Goal: Information Seeking & Learning: Learn about a topic

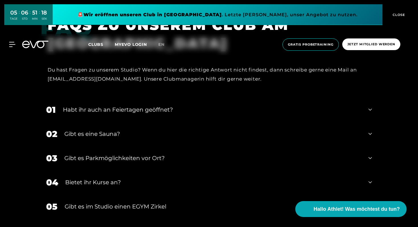
scroll to position [2006, 0]
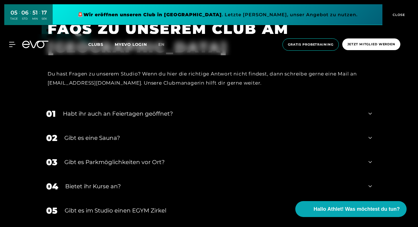
click at [111, 138] on div "Gibt es eine Sauna?" at bounding box center [212, 138] width 297 height 9
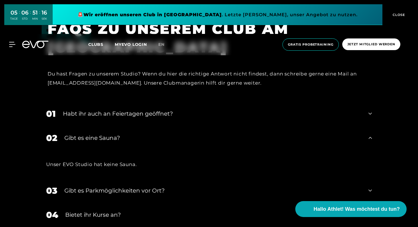
click at [113, 116] on div "Habt ihr auch an Feiertagen geöffnet?" at bounding box center [212, 113] width 299 height 9
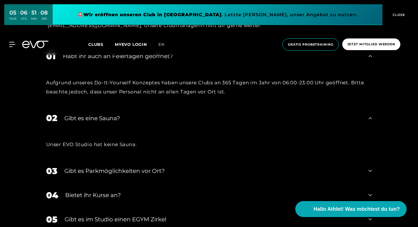
scroll to position [2114, 0]
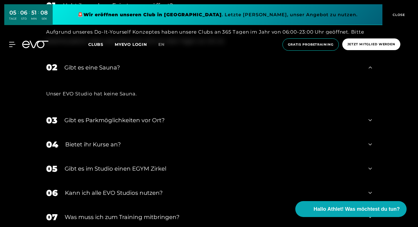
click at [112, 147] on div "Bietet ihr Kurse an?" at bounding box center [213, 144] width 296 height 9
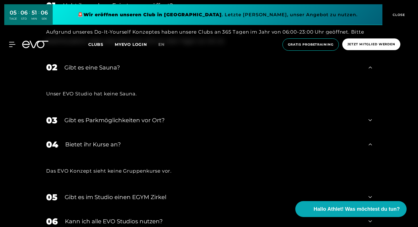
click at [116, 121] on div "Gibt es Parkmöglichkeiten vor Ort?" at bounding box center [212, 120] width 297 height 9
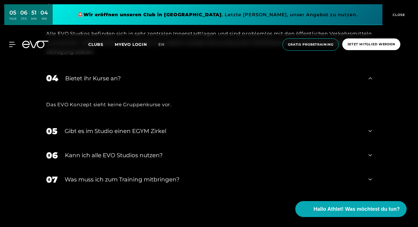
scroll to position [2240, 0]
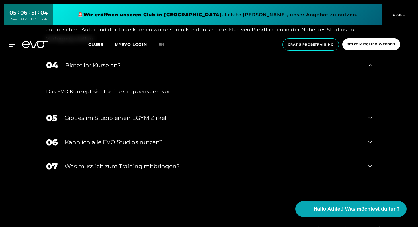
click at [116, 120] on div "Gibt es im Studio einen EGYM Zirkel" at bounding box center [213, 118] width 297 height 9
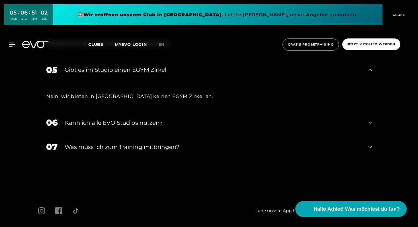
scroll to position [2289, 0]
click at [116, 120] on div "Kann ich alle EVO Studios nutzen?" at bounding box center [213, 122] width 297 height 9
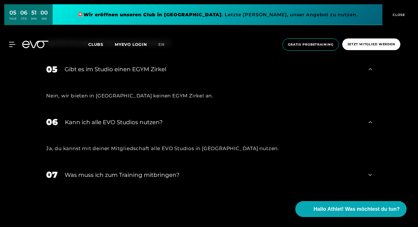
click at [166, 177] on div "Was muss ich zum Training mitbringen?" at bounding box center [213, 175] width 297 height 9
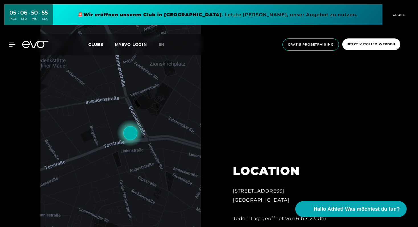
scroll to position [0, 0]
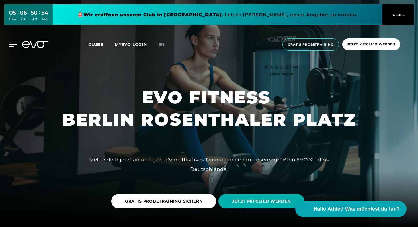
click at [14, 44] on icon at bounding box center [13, 44] width 8 height 5
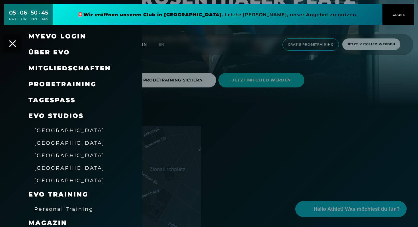
click at [49, 145] on span "[GEOGRAPHIC_DATA]" at bounding box center [69, 143] width 71 height 6
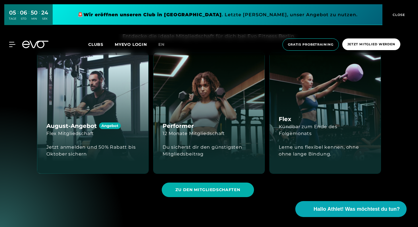
scroll to position [798, 0]
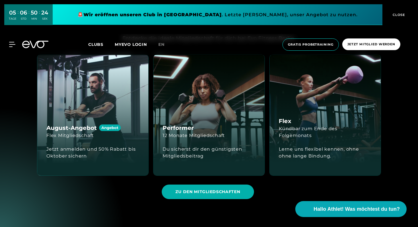
click at [118, 151] on div "Jetzt anmelden und 50% Rabatt bis Oktober sichern" at bounding box center [92, 153] width 93 height 14
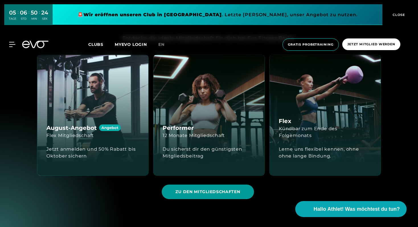
click at [198, 186] on span "ZU DEN MITGLIEDSCHAFTEN" at bounding box center [208, 192] width 92 height 15
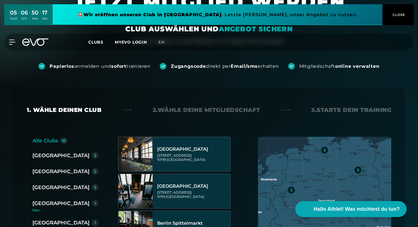
scroll to position [127, 0]
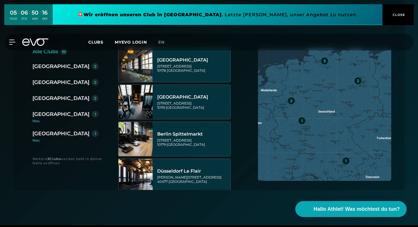
click at [42, 66] on div "[GEOGRAPHIC_DATA]" at bounding box center [60, 66] width 57 height 8
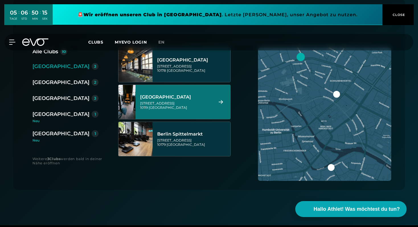
click at [187, 106] on div "[STREET_ADDRESS]" at bounding box center [176, 105] width 72 height 9
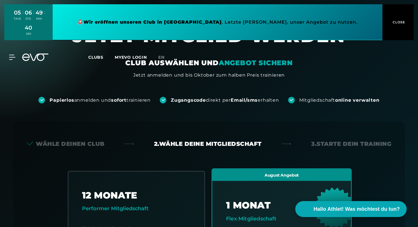
scroll to position [0, 0]
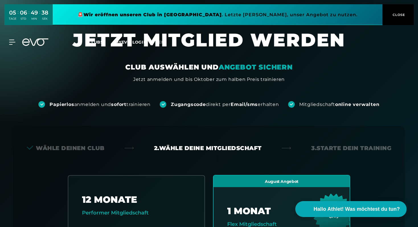
click at [11, 39] on div "MyEVO Login Über EVO Mitgliedschaften Probetraining TAGESPASS EVO Studios [GEOG…" at bounding box center [209, 42] width 416 height 17
click at [11, 43] on icon at bounding box center [13, 42] width 8 height 5
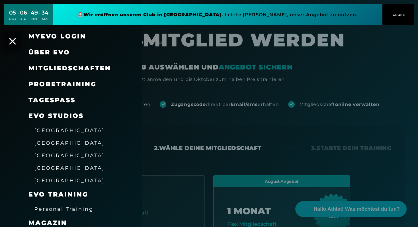
click at [56, 86] on span "Probetraining" at bounding box center [63, 84] width 68 height 8
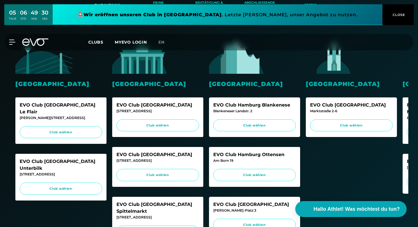
scroll to position [133, 0]
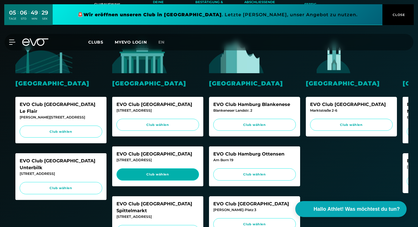
click at [168, 180] on link "Club wählen" at bounding box center [158, 174] width 83 height 12
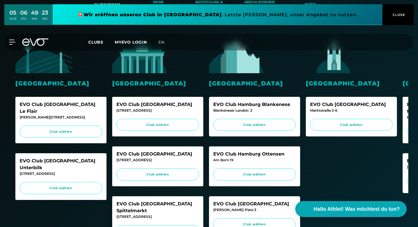
scroll to position [0, 0]
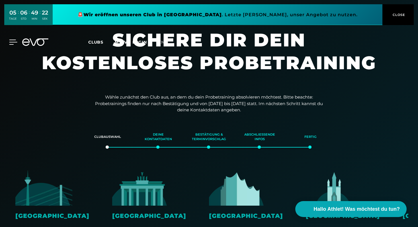
click at [9, 41] on icon at bounding box center [13, 42] width 8 height 5
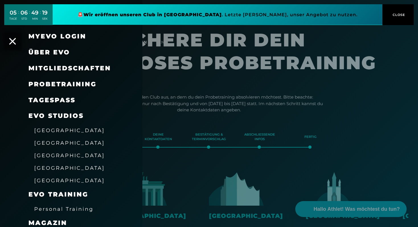
click at [405, 18] on button "CLOSE" at bounding box center [398, 14] width 31 height 21
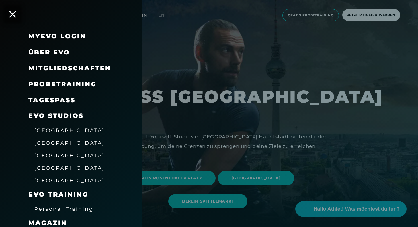
click at [217, 94] on div at bounding box center [209, 113] width 418 height 227
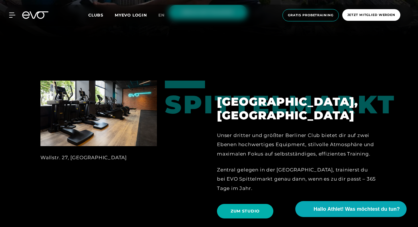
scroll to position [183, 0]
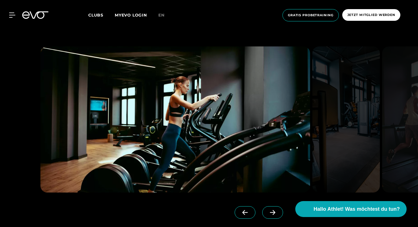
scroll to position [512, 0]
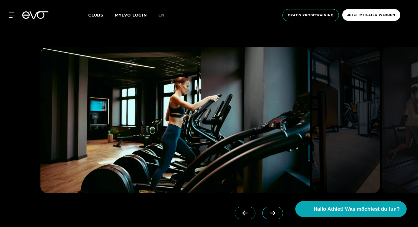
click at [268, 215] on icon at bounding box center [273, 213] width 10 height 5
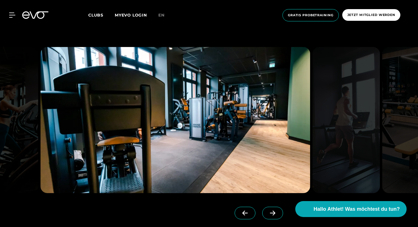
click at [268, 215] on icon at bounding box center [273, 213] width 10 height 5
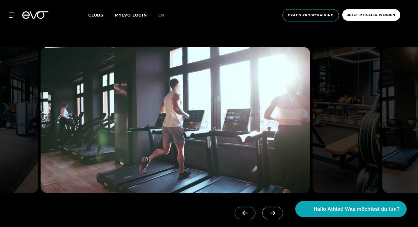
click at [268, 215] on icon at bounding box center [273, 213] width 10 height 5
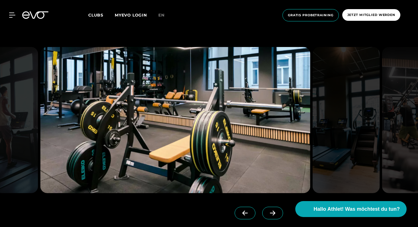
click at [268, 215] on icon at bounding box center [273, 213] width 10 height 5
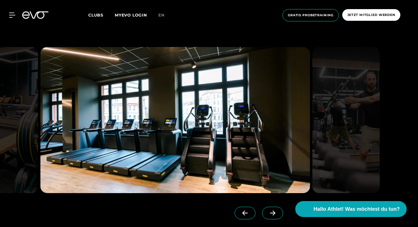
click at [268, 215] on icon at bounding box center [273, 213] width 10 height 5
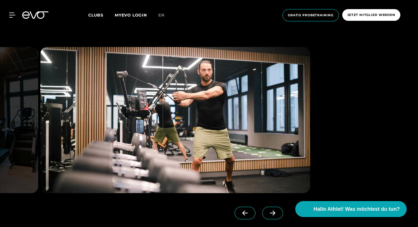
click at [268, 215] on icon at bounding box center [273, 213] width 10 height 5
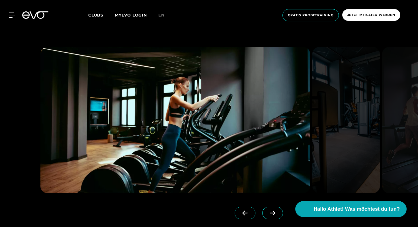
click at [268, 215] on icon at bounding box center [273, 213] width 10 height 5
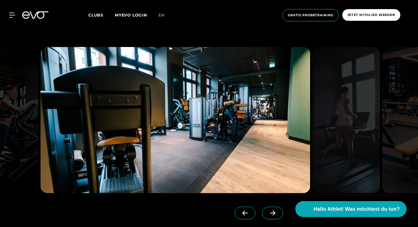
click at [268, 215] on icon at bounding box center [273, 213] width 10 height 5
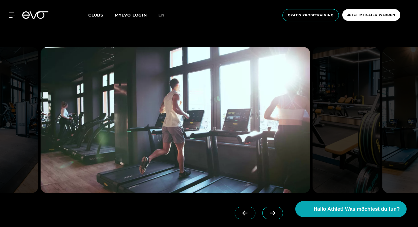
click at [268, 215] on icon at bounding box center [273, 213] width 10 height 5
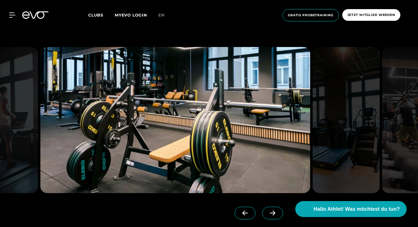
click at [268, 216] on icon at bounding box center [273, 213] width 10 height 5
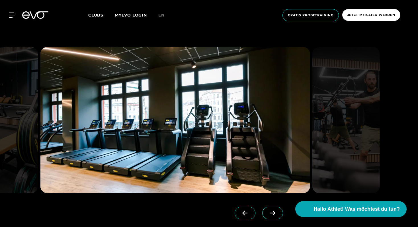
click at [268, 216] on icon at bounding box center [273, 213] width 10 height 5
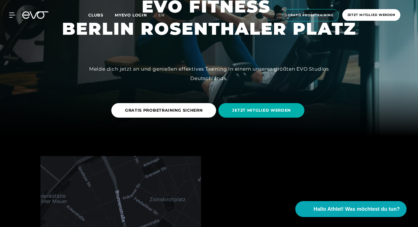
scroll to position [0, 0]
